Goal: Task Accomplishment & Management: Use online tool/utility

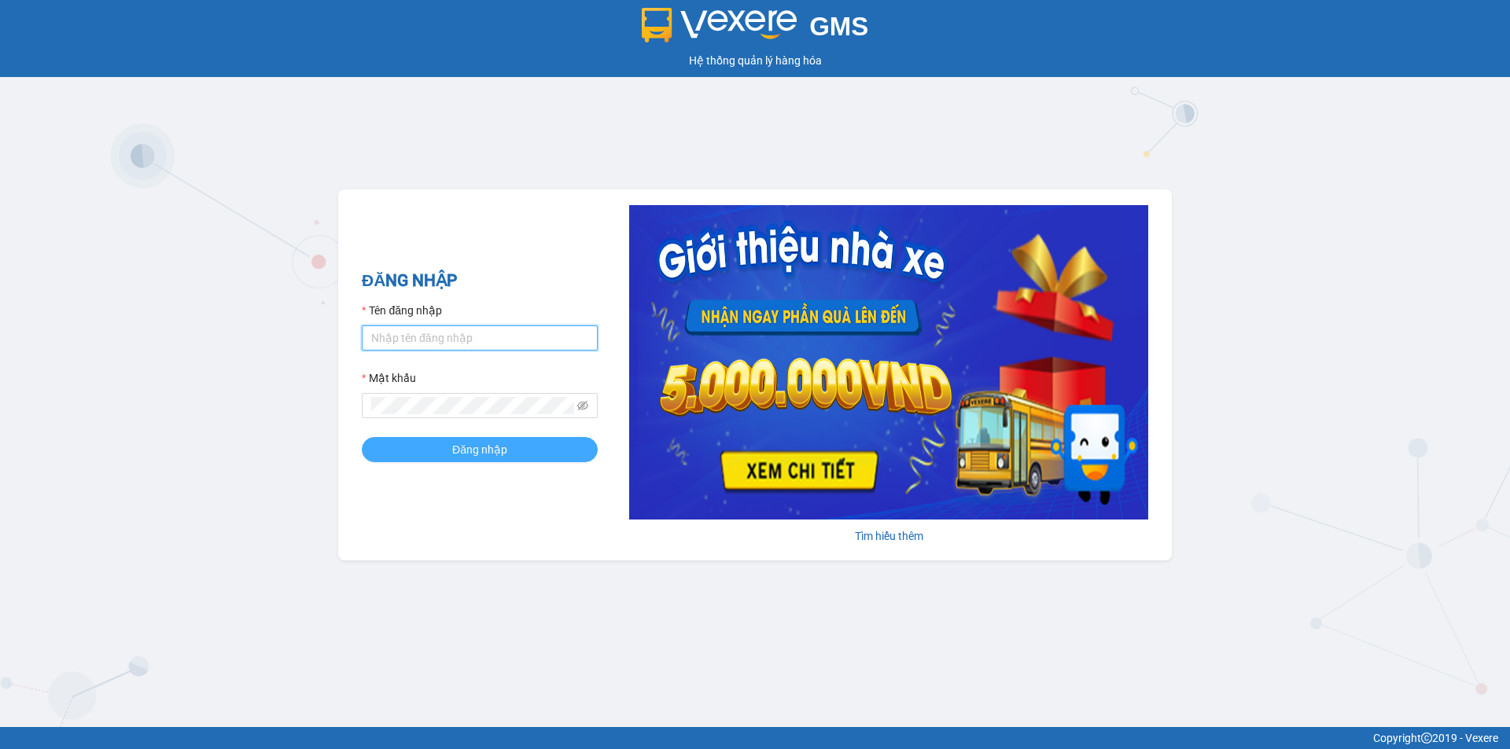
type input "dieuhien.tienoanh"
click at [488, 440] on button "Đăng nhập" at bounding box center [480, 449] width 236 height 25
